Goal: Task Accomplishment & Management: Manage account settings

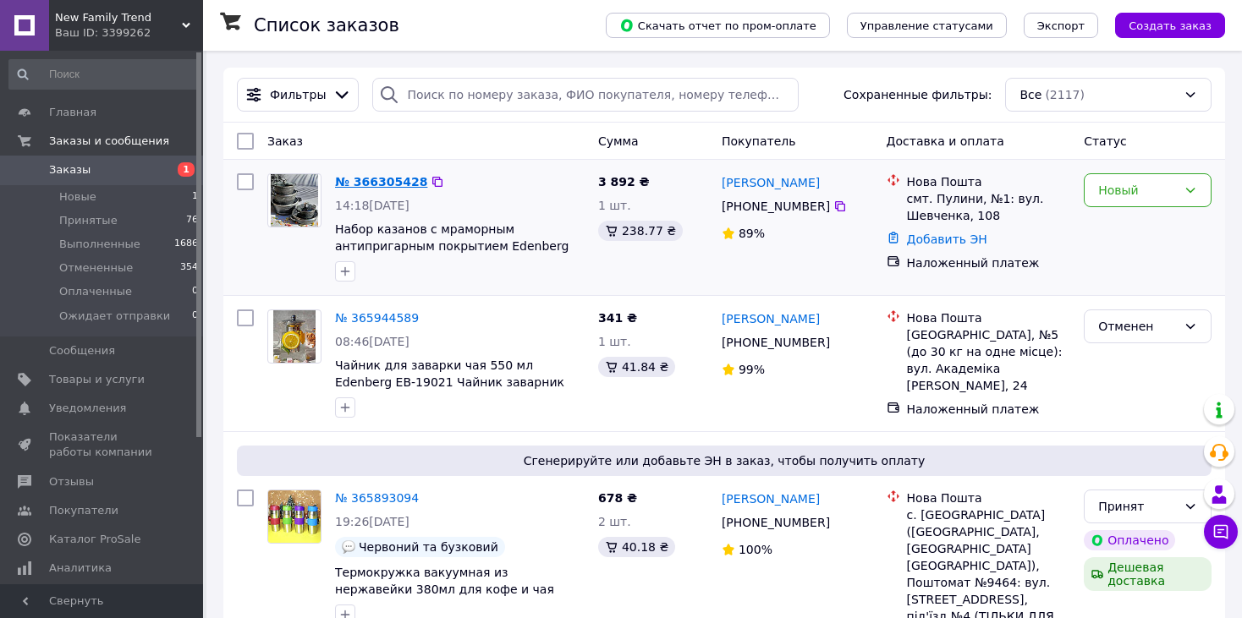
click at [382, 180] on link "№ 366305428" at bounding box center [381, 182] width 92 height 14
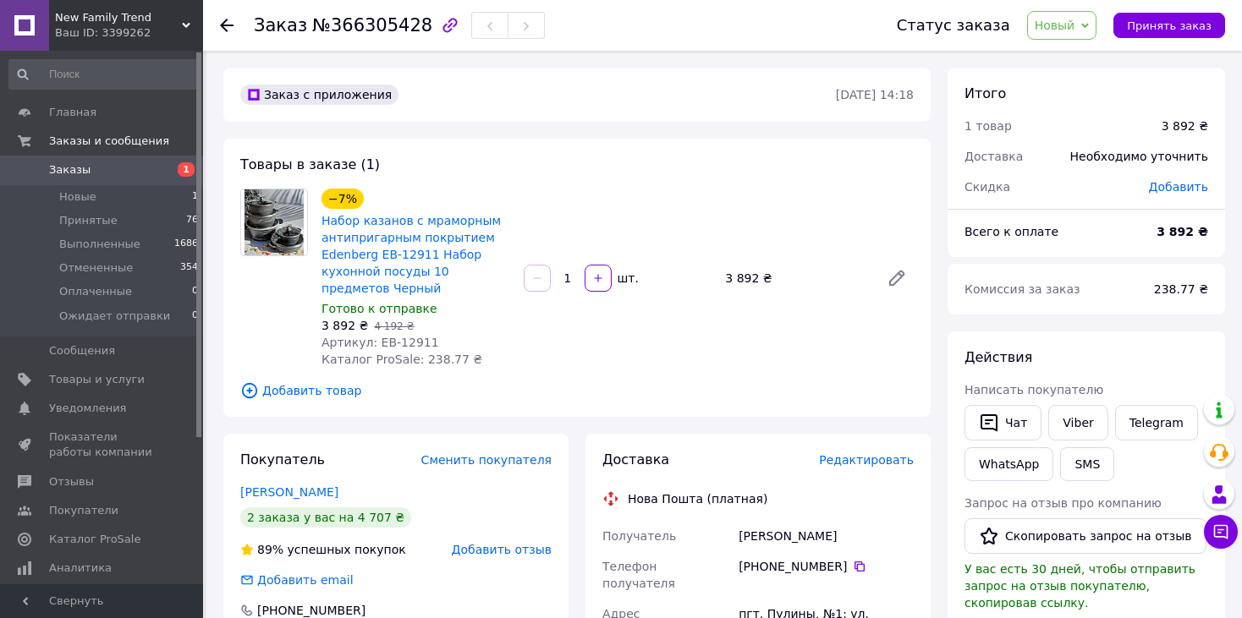
click at [1078, 15] on span "Новый" at bounding box center [1062, 25] width 70 height 29
click at [1069, 58] on li "Принят" at bounding box center [1092, 59] width 128 height 25
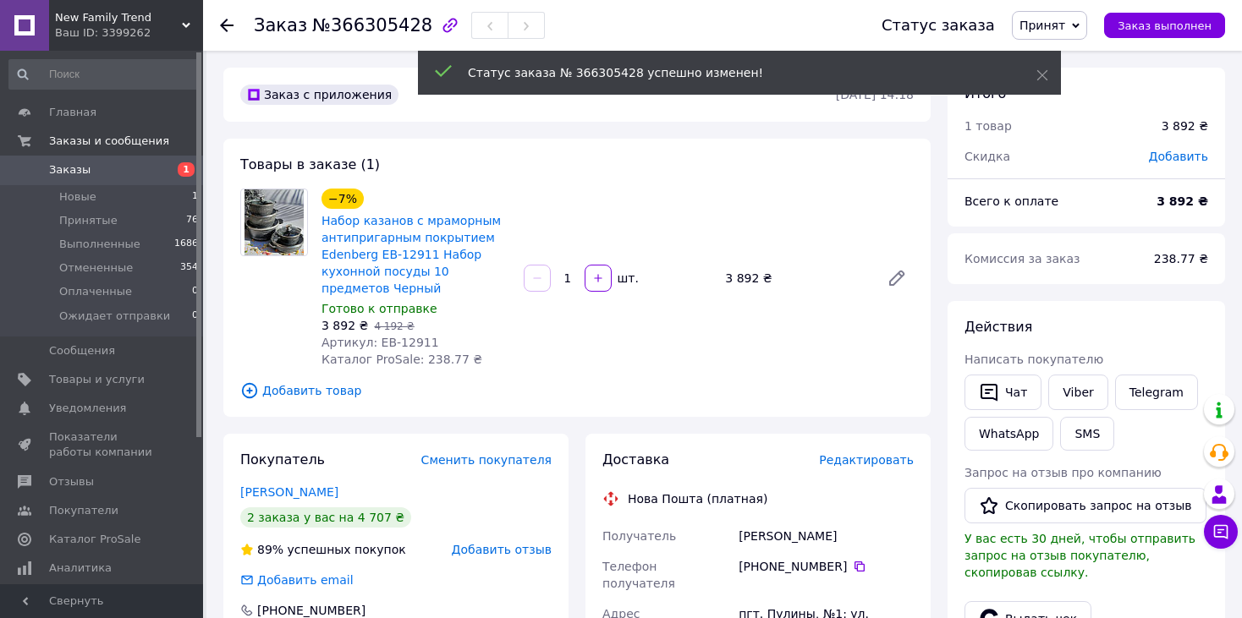
click at [221, 19] on icon at bounding box center [227, 26] width 14 height 14
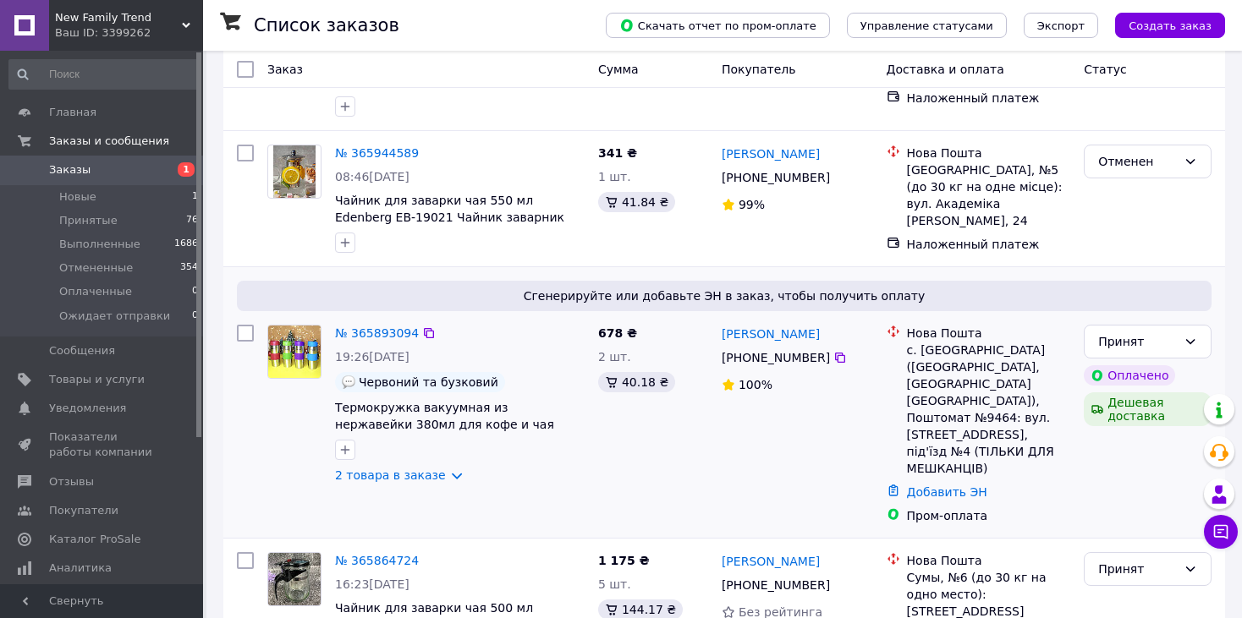
scroll to position [169, 0]
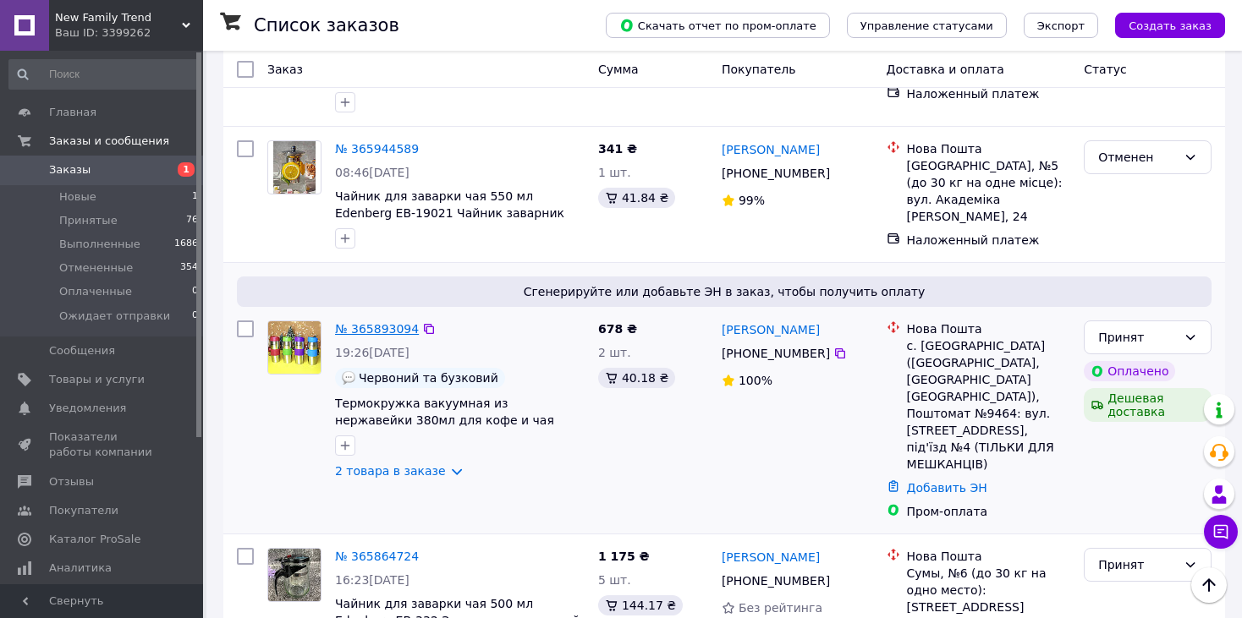
click at [368, 328] on link "№ 365893094" at bounding box center [377, 329] width 84 height 14
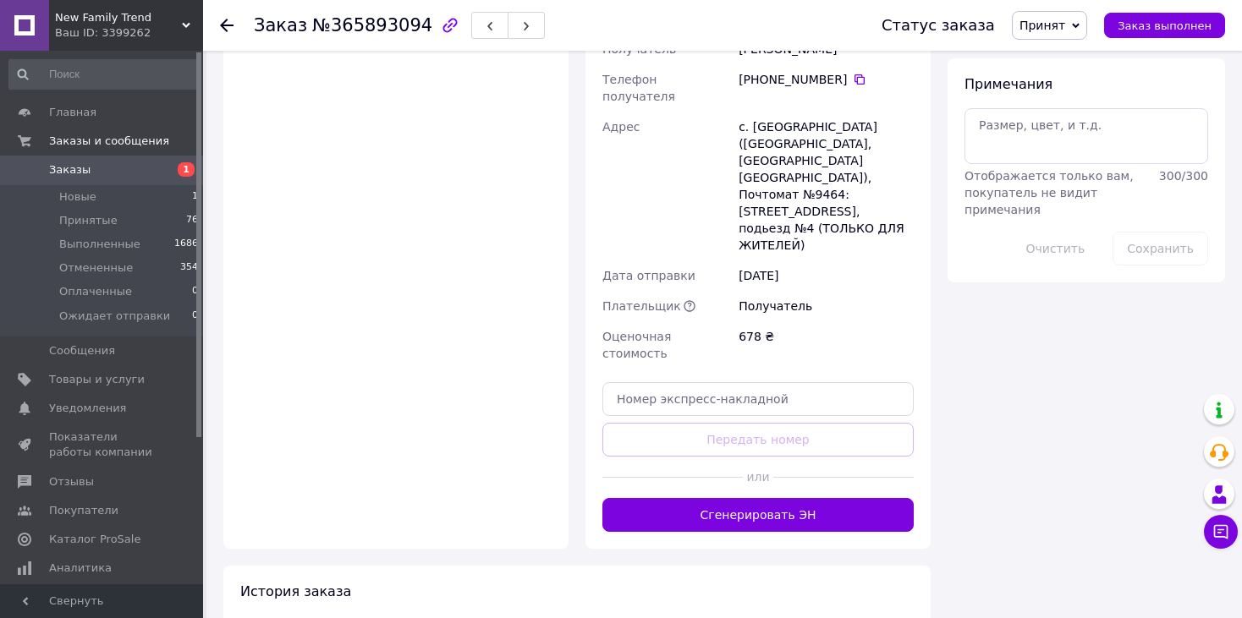
scroll to position [1015, 0]
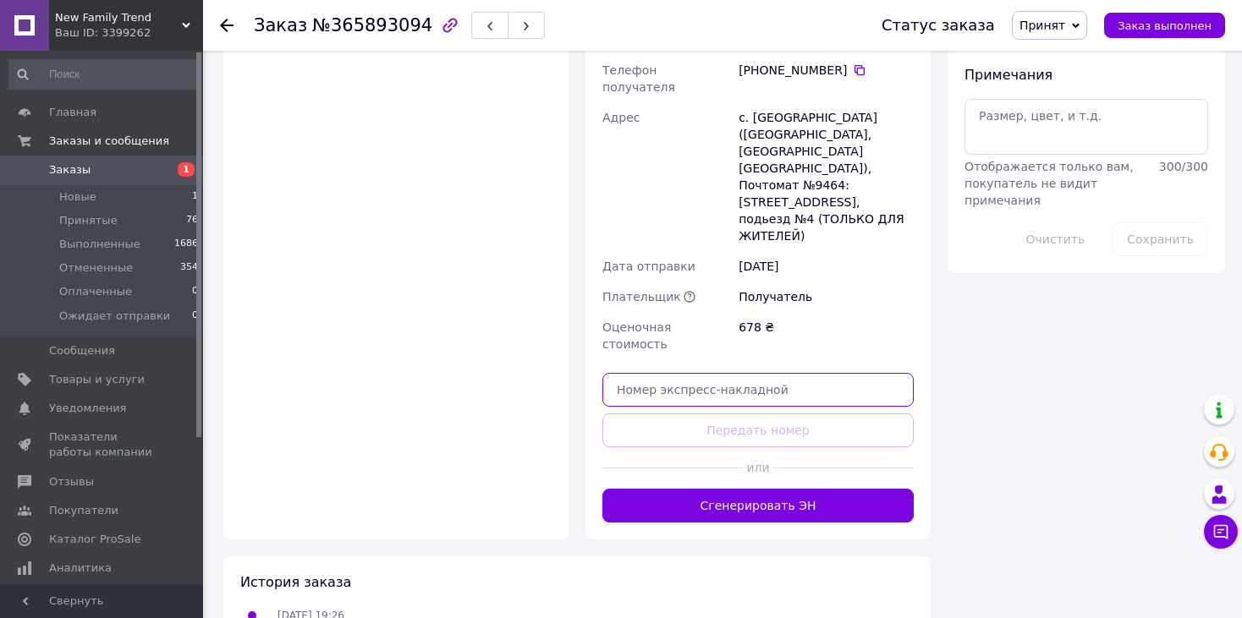
click at [702, 373] on input "text" at bounding box center [757, 390] width 311 height 34
paste input "20451268897655"
type input "20451268897655"
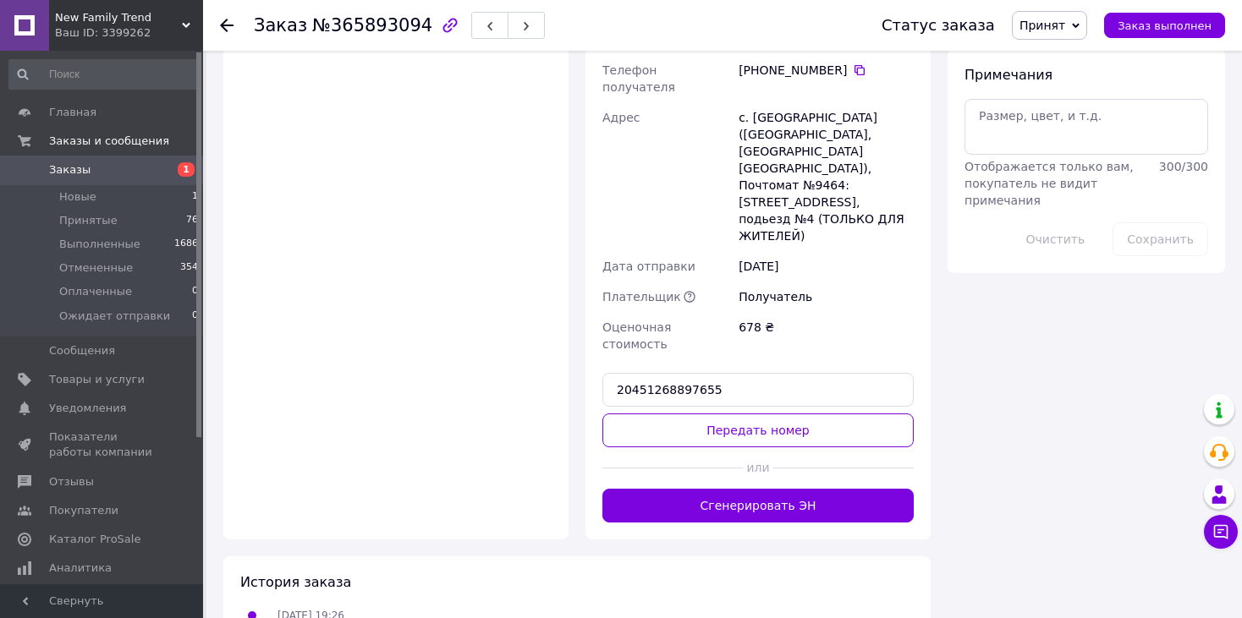
click at [726, 414] on button "Передать номер" at bounding box center [757, 431] width 311 height 34
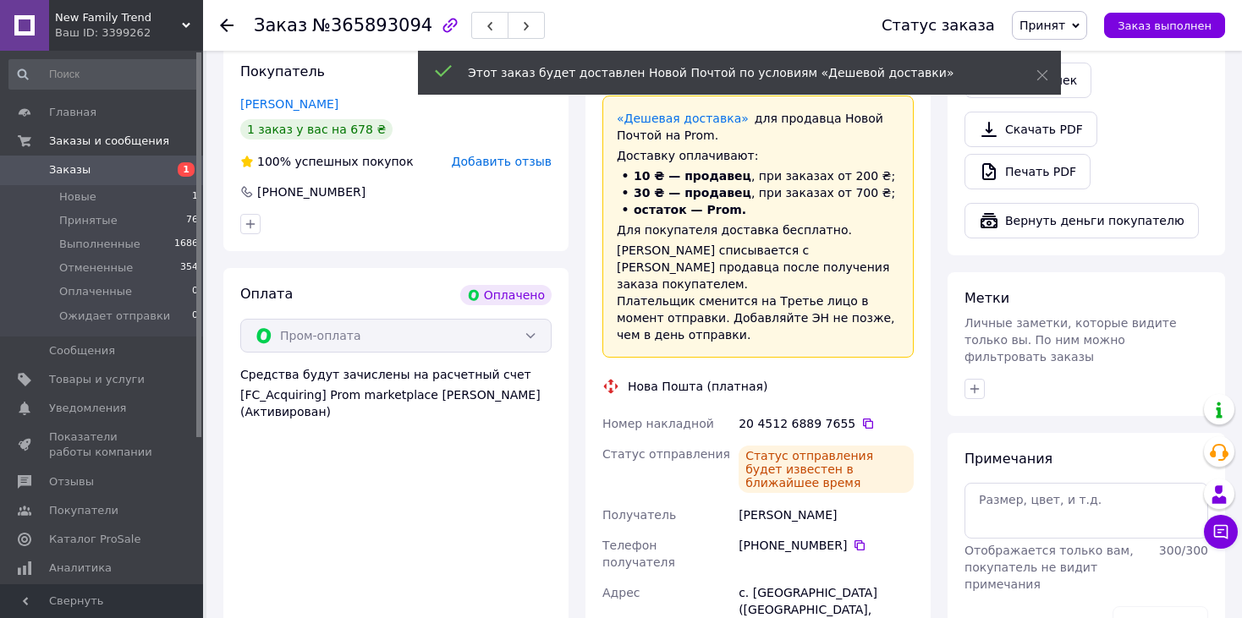
scroll to position [423, 0]
